Goal: Check status

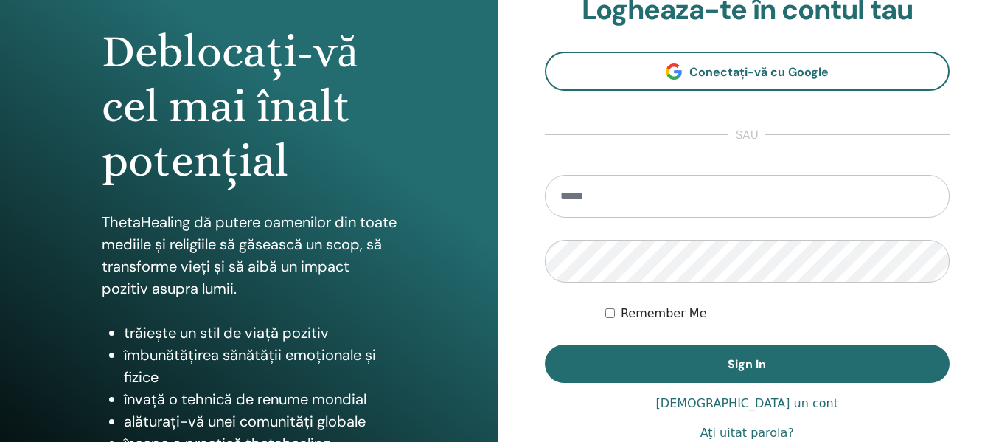
scroll to position [147, 0]
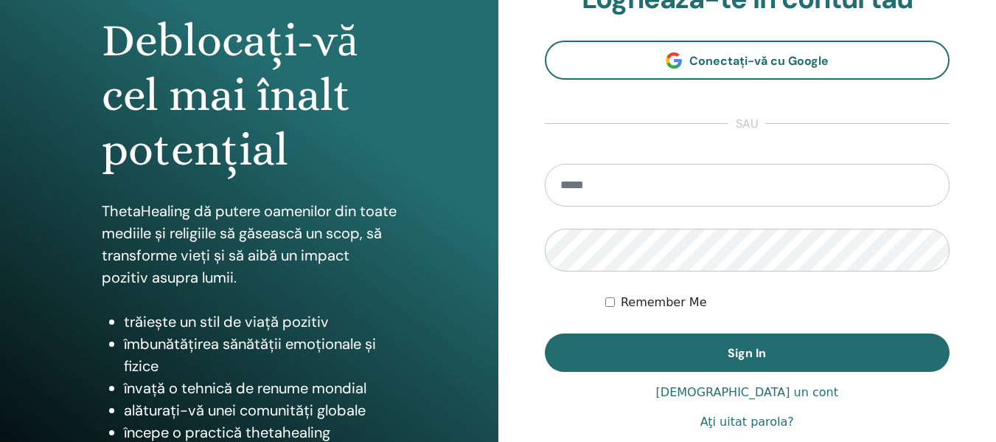
click at [669, 186] on input "email" at bounding box center [747, 185] width 405 height 43
click at [620, 186] on input "email" at bounding box center [747, 185] width 405 height 43
click at [535, 296] on div "**********" at bounding box center [747, 207] width 498 height 708
click at [595, 195] on input "email" at bounding box center [747, 185] width 405 height 43
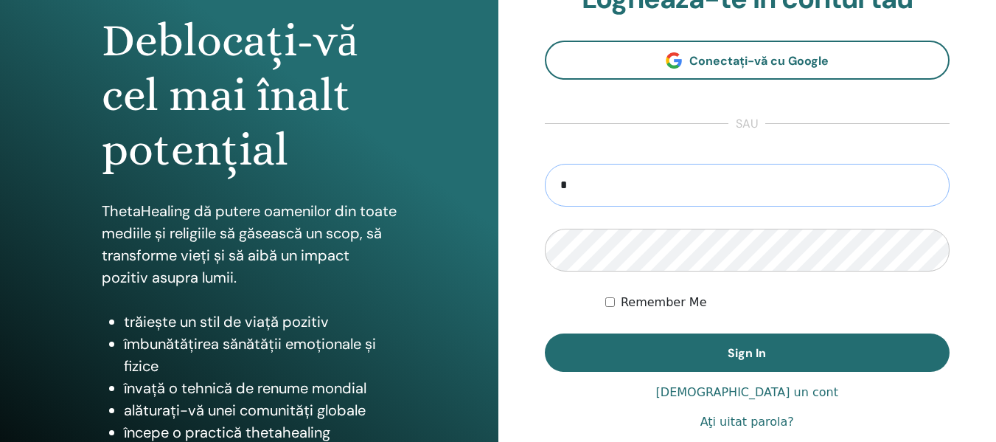
type input "**********"
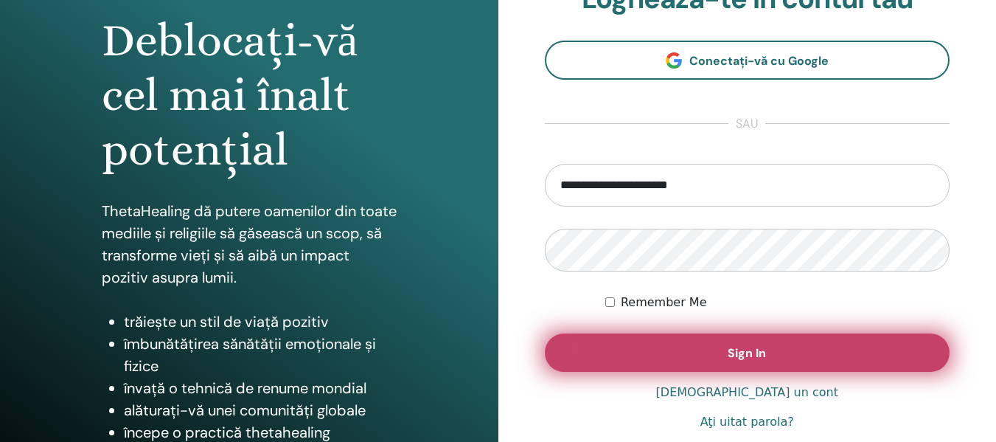
click at [679, 358] on button "Sign In" at bounding box center [747, 352] width 405 height 38
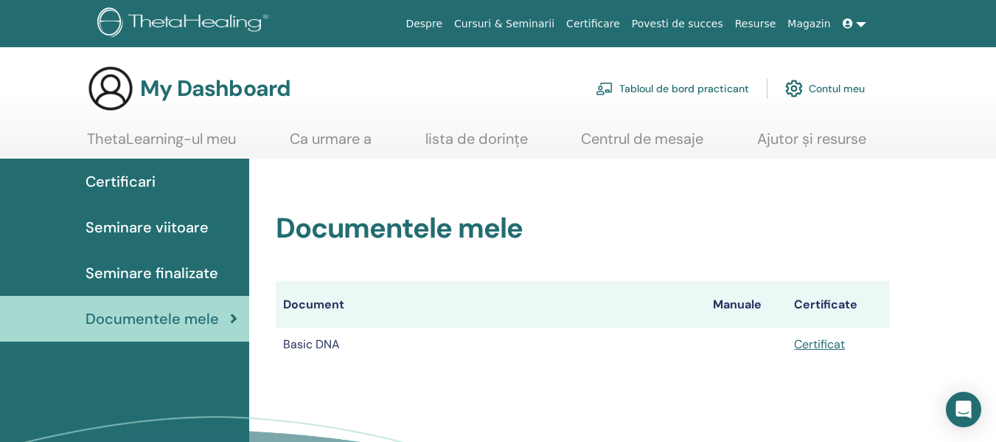
scroll to position [74, 0]
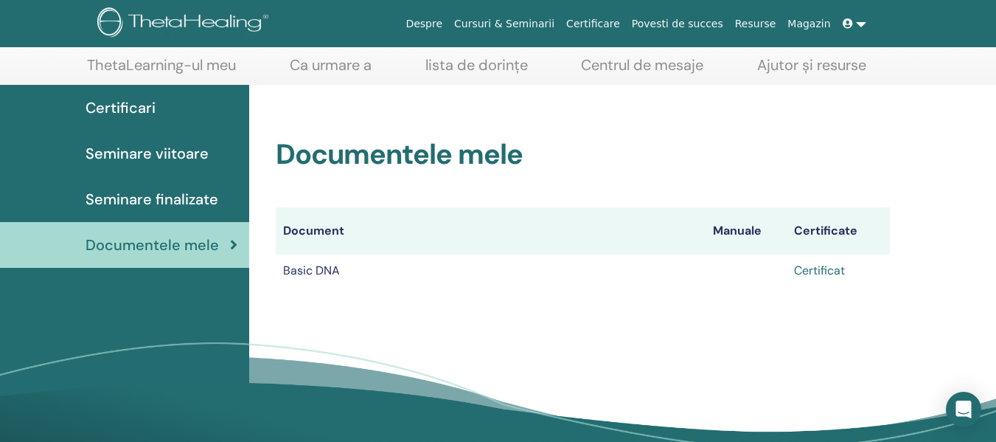
click at [840, 273] on link "Certificat" at bounding box center [819, 269] width 51 height 15
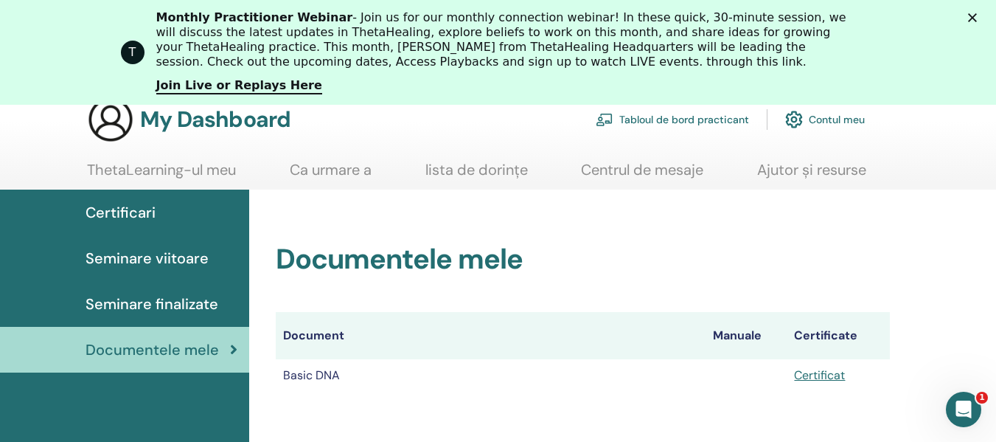
click at [178, 300] on span "Seminare finalizate" at bounding box center [152, 304] width 133 height 22
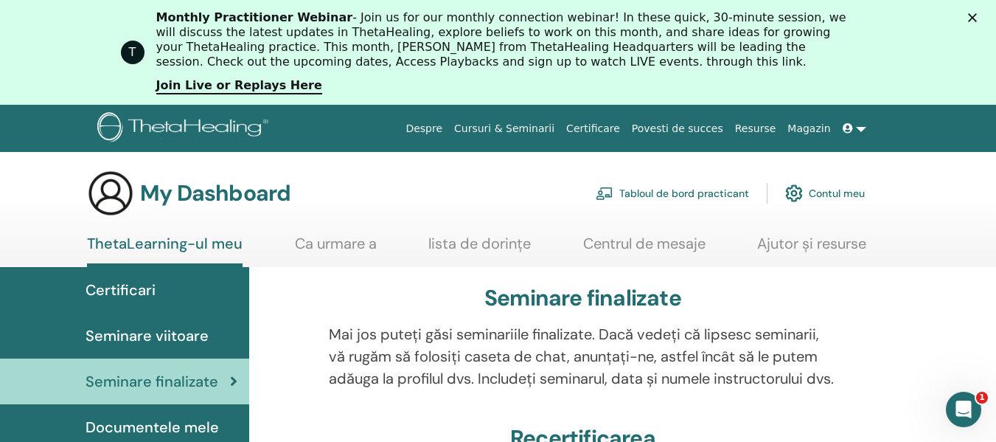
click at [170, 336] on span "Seminare viitoare" at bounding box center [147, 335] width 123 height 22
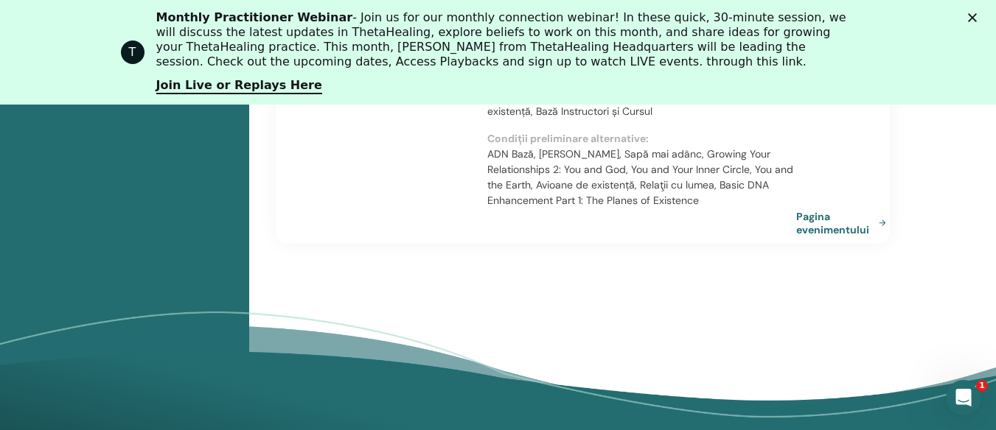
scroll to position [1316, 0]
